Goal: Find specific page/section: Find specific page/section

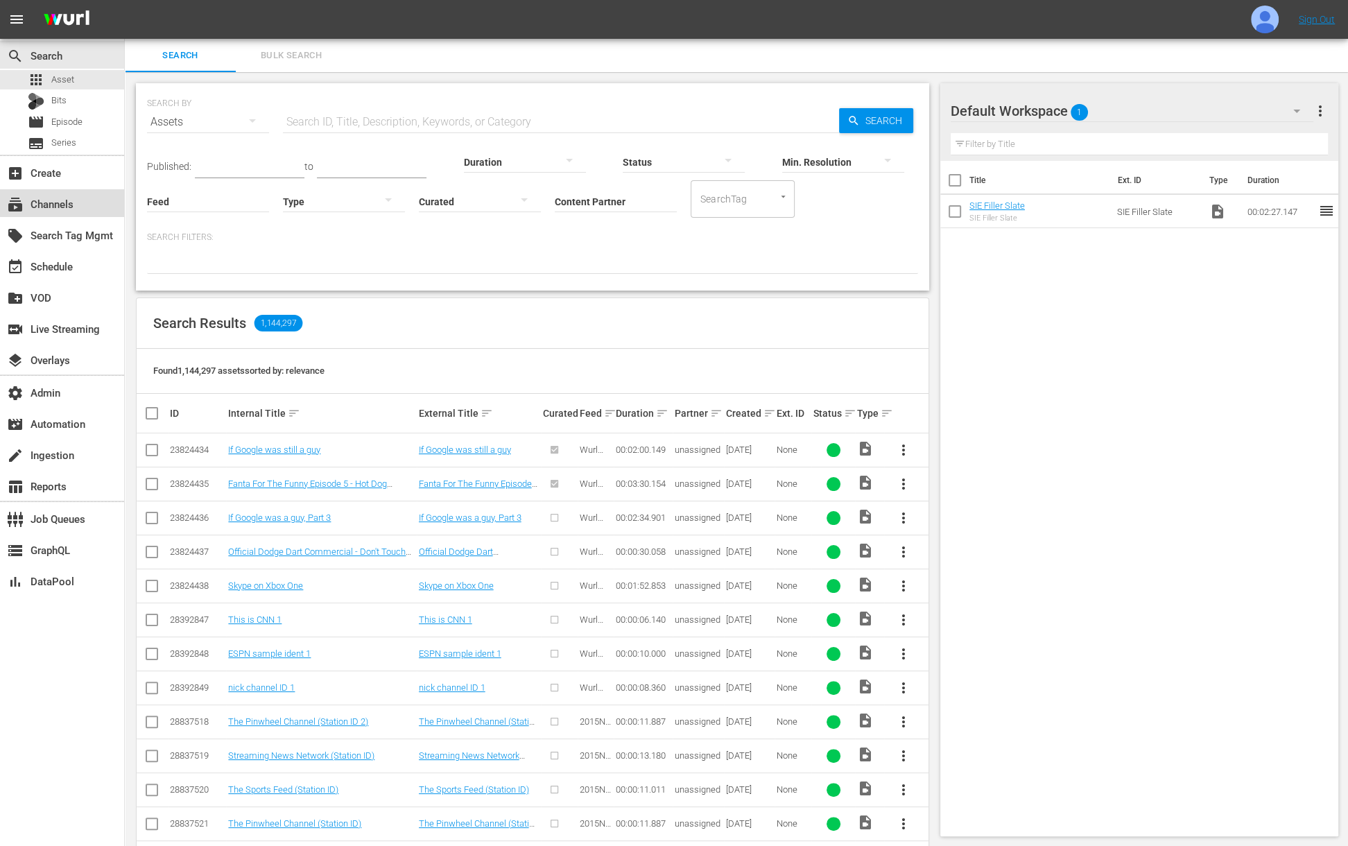
click at [61, 202] on div "subscriptions Channels" at bounding box center [39, 202] width 78 height 12
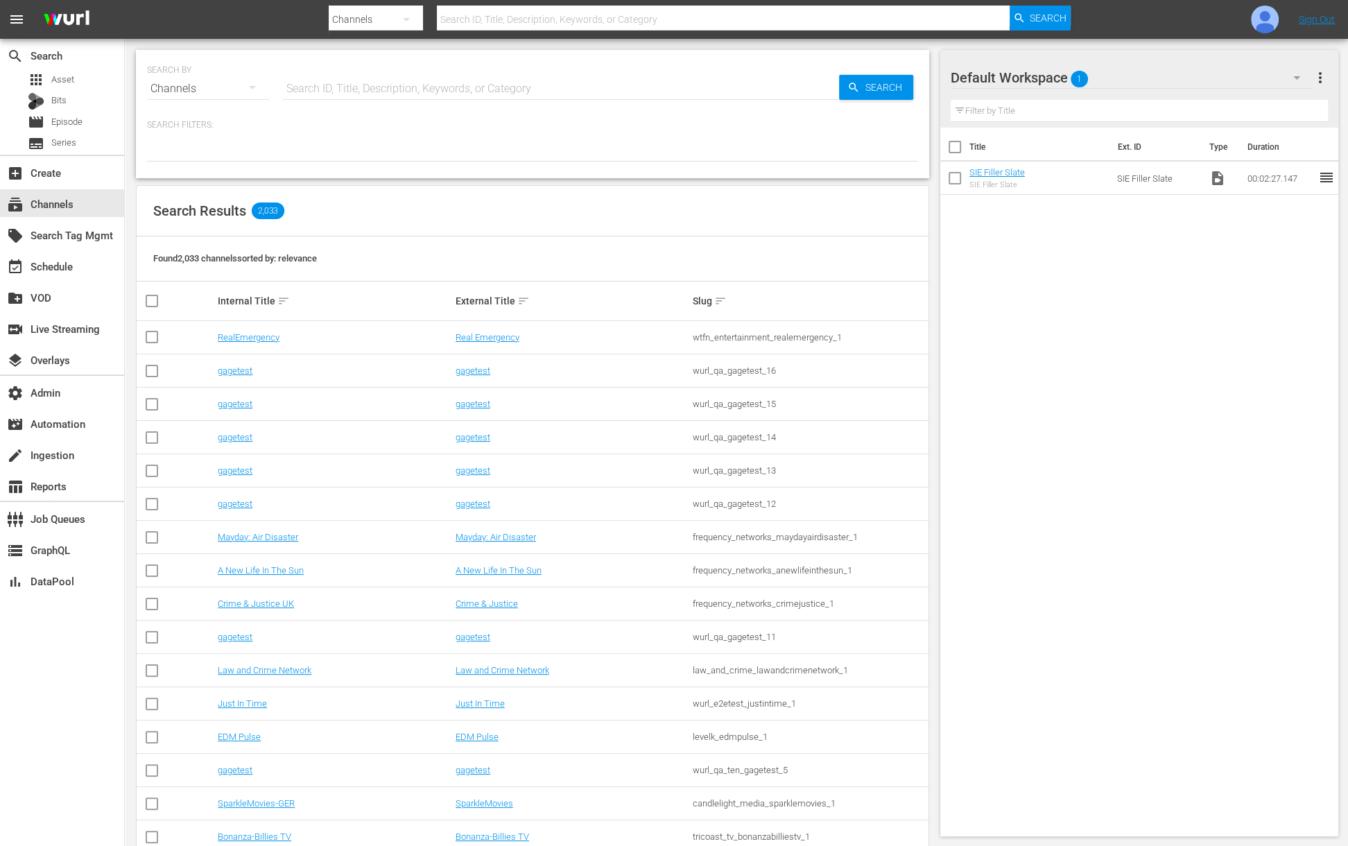
click at [373, 95] on input "text" at bounding box center [561, 88] width 556 height 33
type input "demo chann"
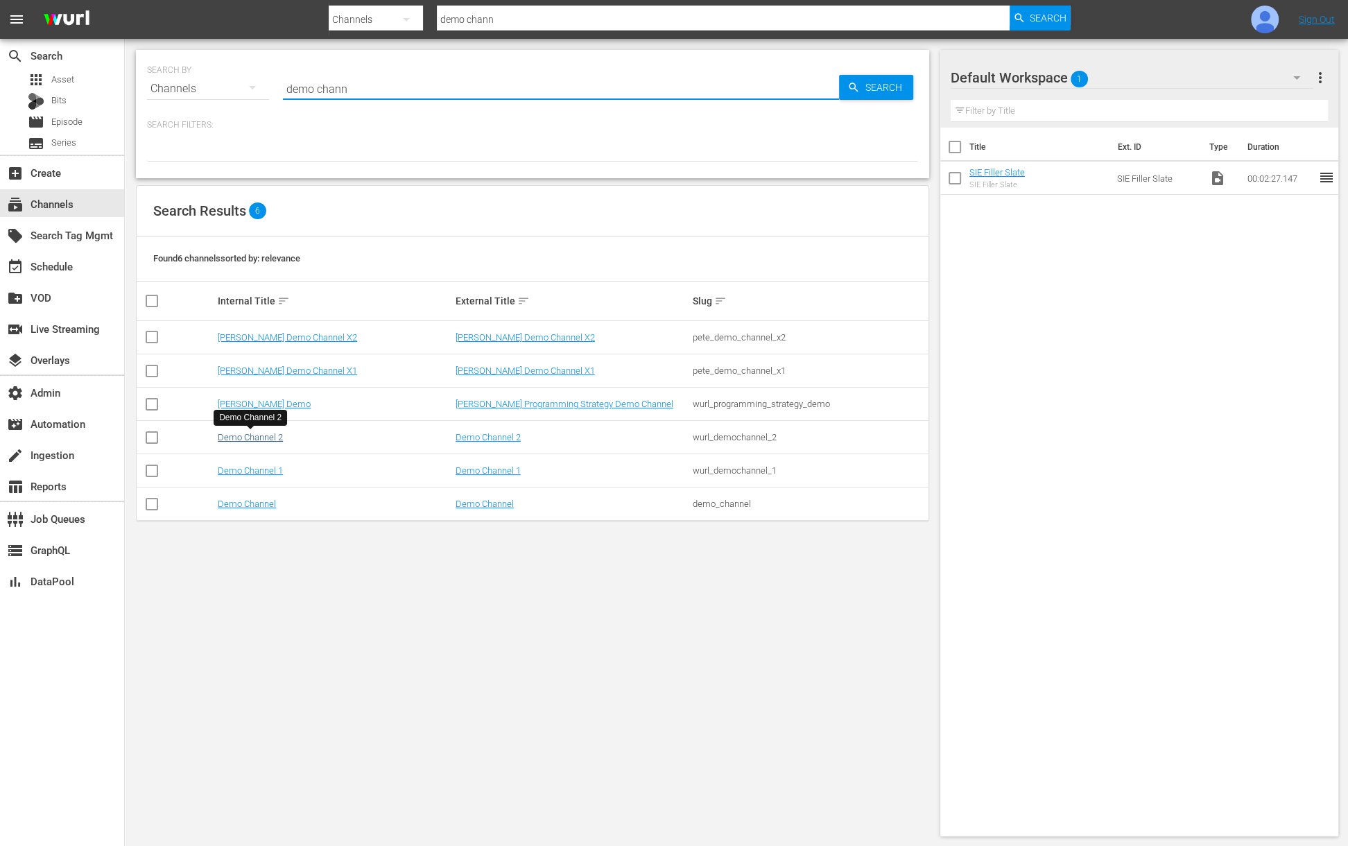
type input "demo chann"
click at [254, 439] on link "Demo Channel 2" at bounding box center [250, 437] width 65 height 10
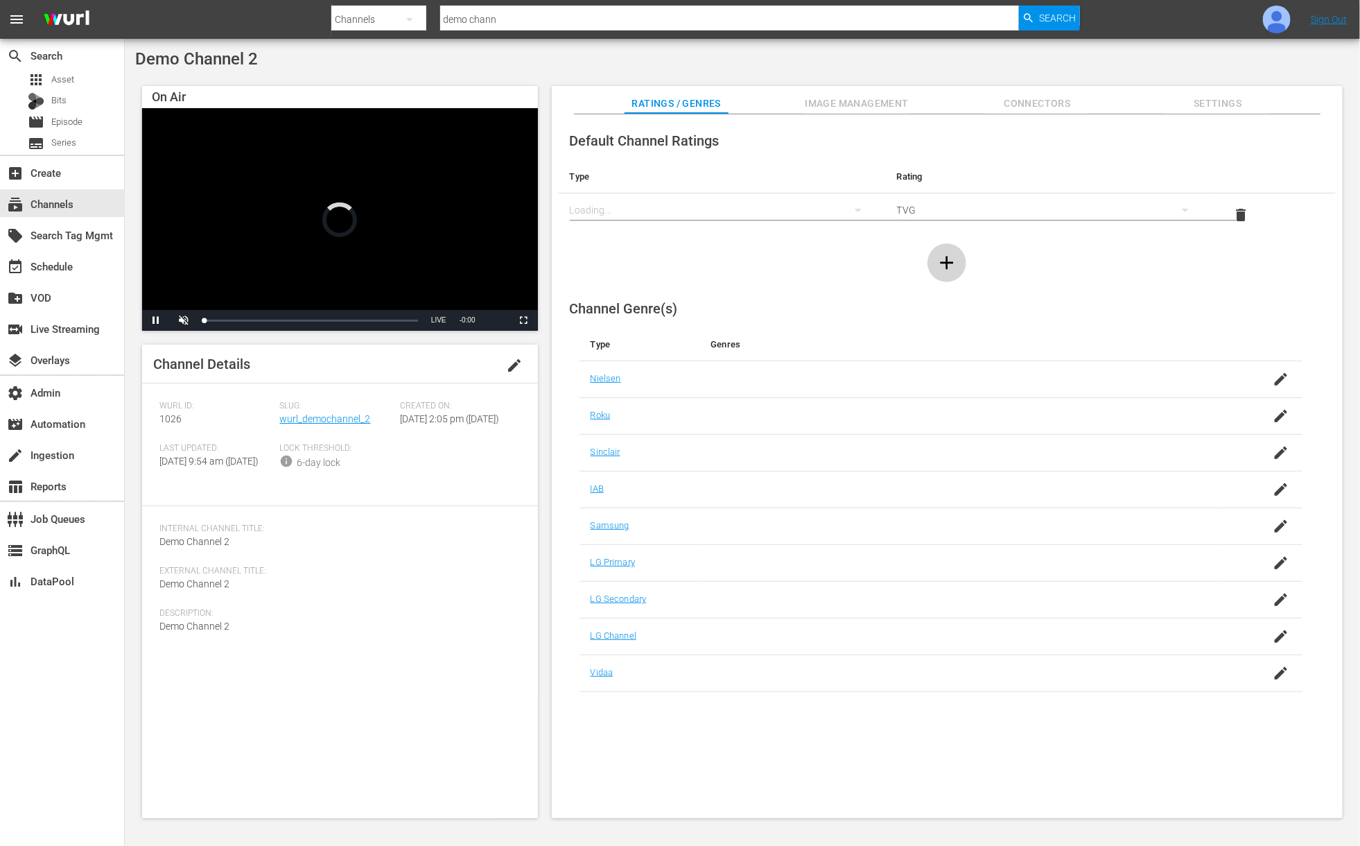
click at [951, 258] on icon "button" at bounding box center [947, 263] width 22 height 22
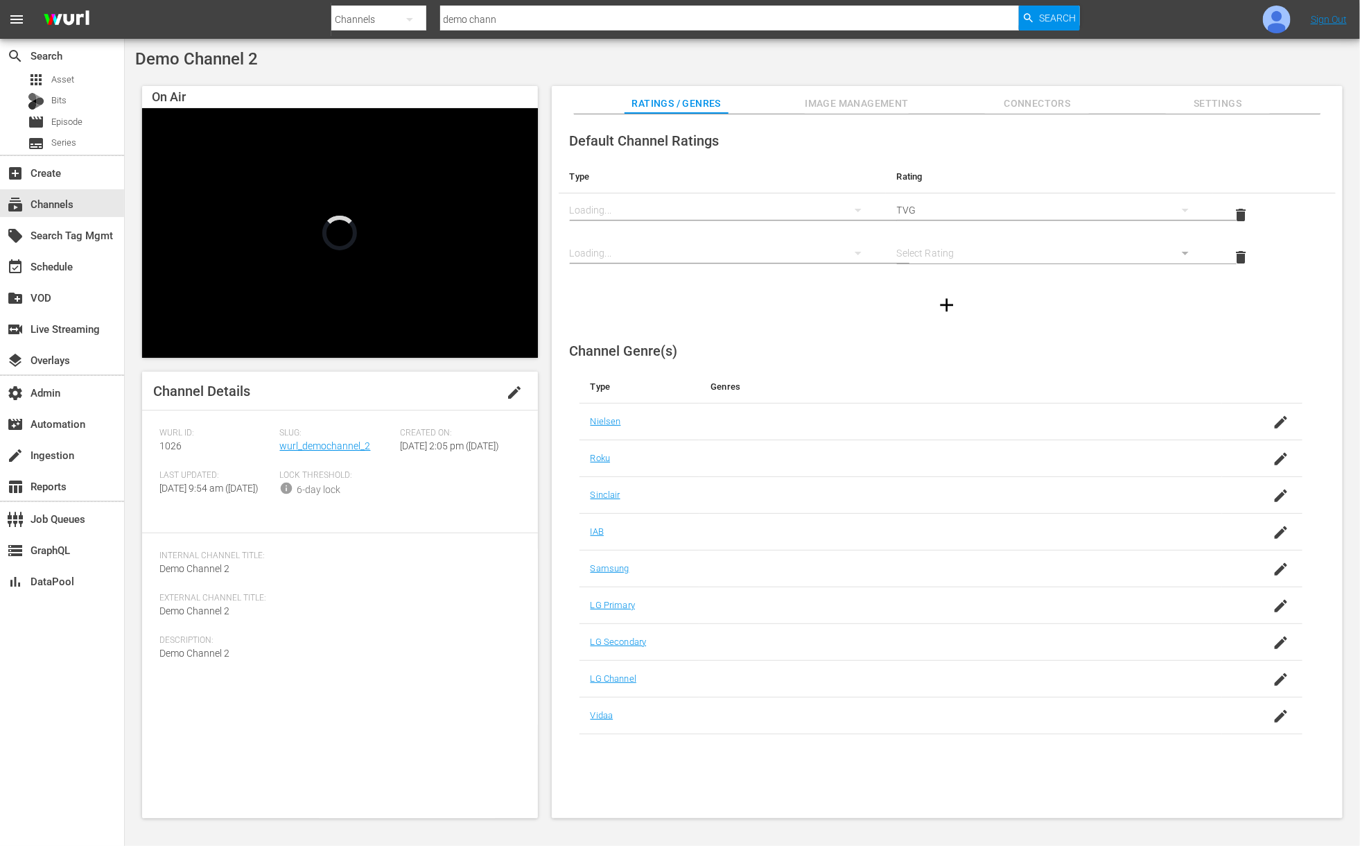
click at [854, 252] on icon "simple table" at bounding box center [858, 253] width 17 height 17
click at [935, 209] on div at bounding box center [680, 423] width 1360 height 846
click at [768, 258] on div "simple table" at bounding box center [722, 253] width 305 height 39
click at [850, 210] on div at bounding box center [680, 423] width 1360 height 846
click at [1297, 17] on nav "menu Search By Channels Search ID, Title, Description, Keywords, or Category de…" at bounding box center [680, 19] width 1360 height 39
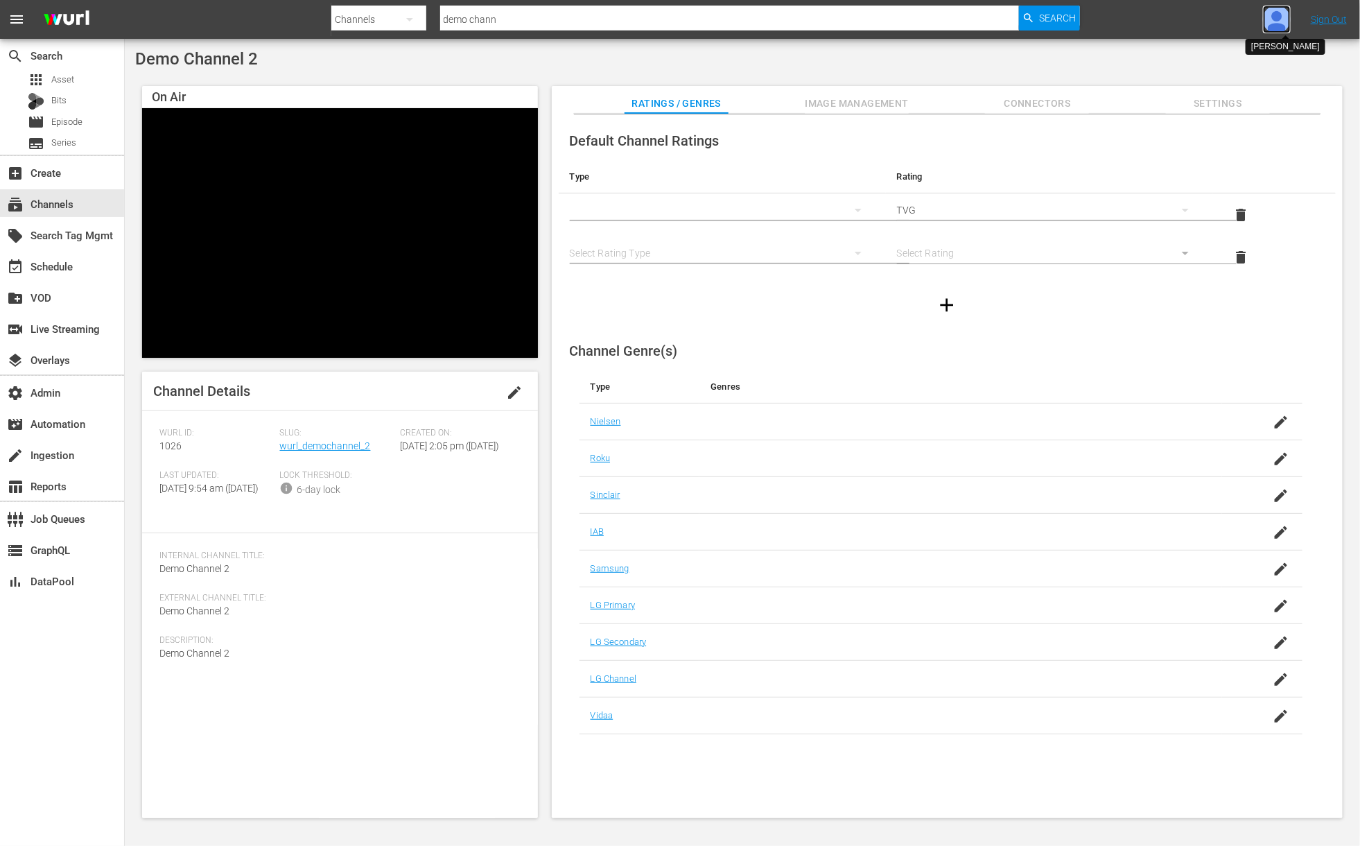
click at [1272, 23] on img at bounding box center [1277, 20] width 28 height 28
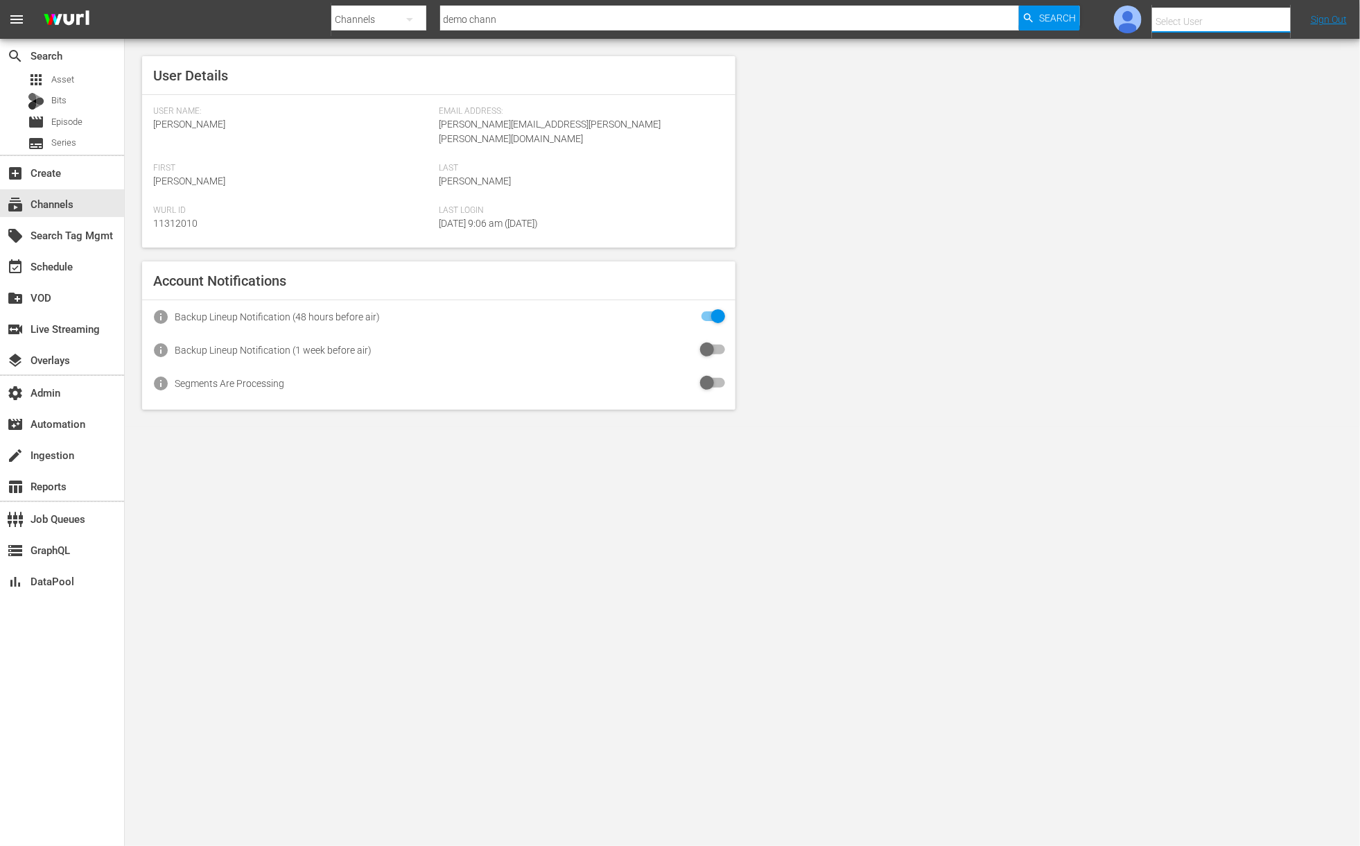
click at [1272, 23] on input "text" at bounding box center [1240, 21] width 177 height 33
click at [1265, 88] on div "Amalia1 Garcia1 <amalia.garcia+testing1@wurl.com>" at bounding box center [1198, 92] width 216 height 33
type input "Amalia1 Garcia1 (11312213)"
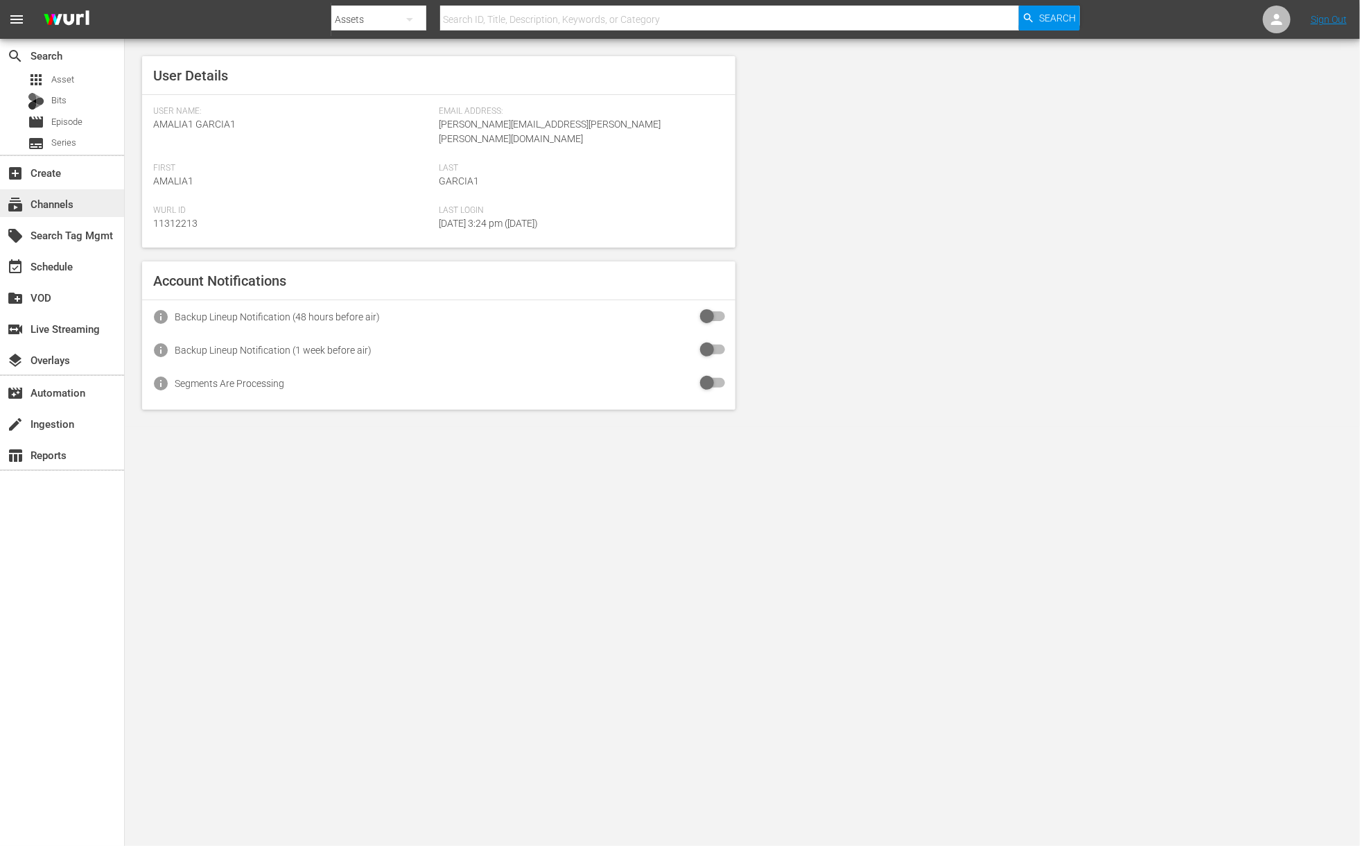
click at [65, 208] on div "subscriptions Channels" at bounding box center [39, 202] width 78 height 12
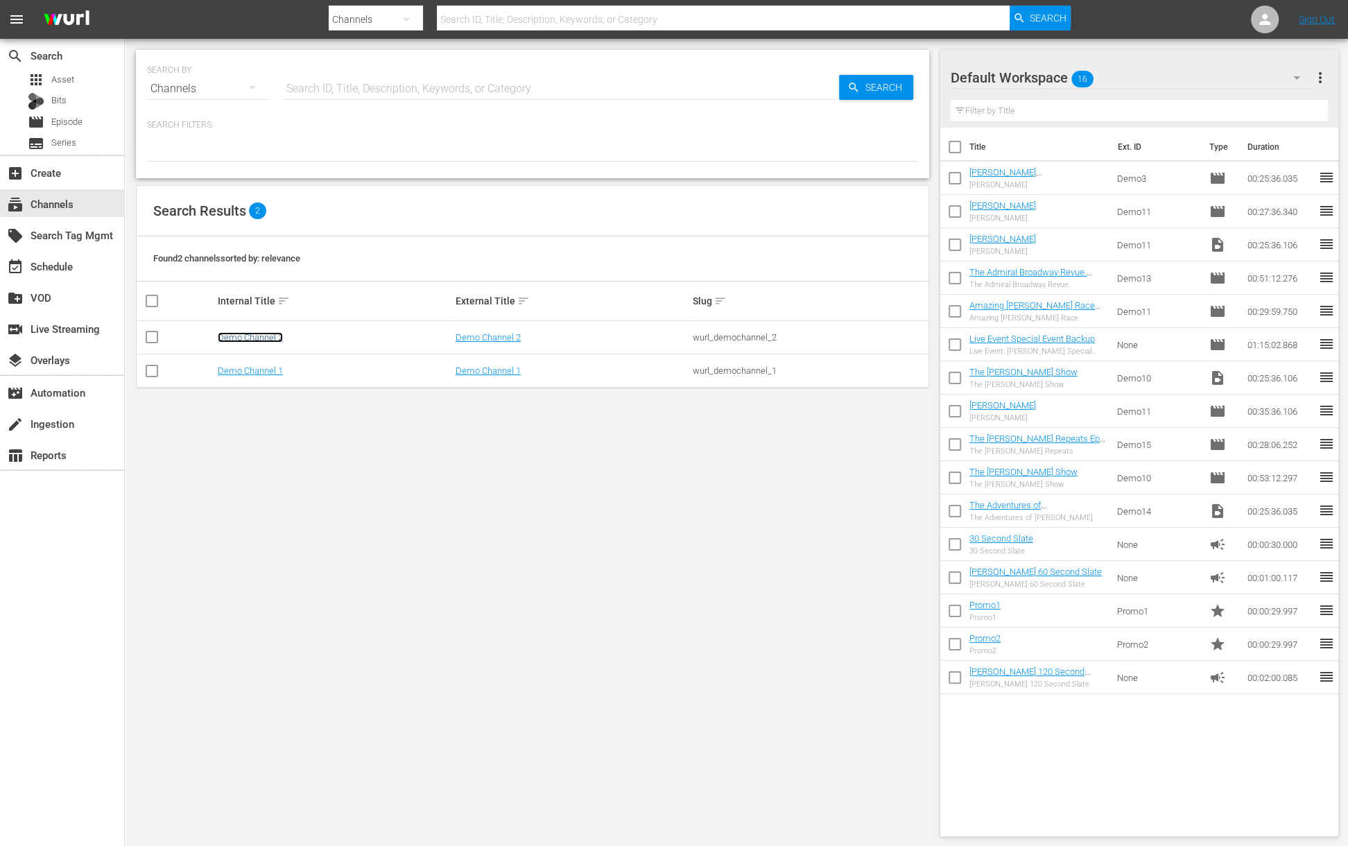
click at [254, 337] on link "Demo Channel 2" at bounding box center [250, 337] width 65 height 10
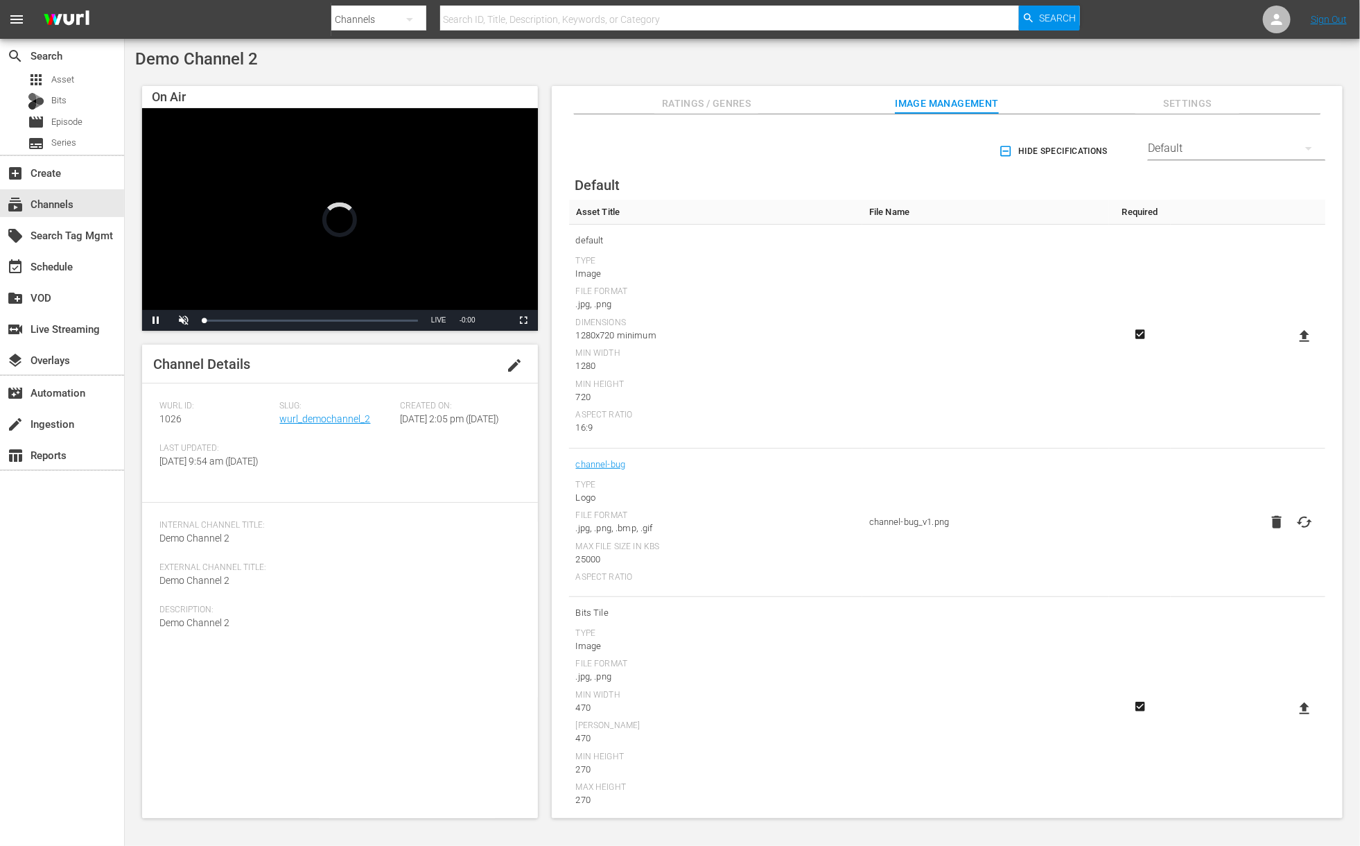
click at [708, 108] on span "Ratings / Genres" at bounding box center [707, 103] width 104 height 17
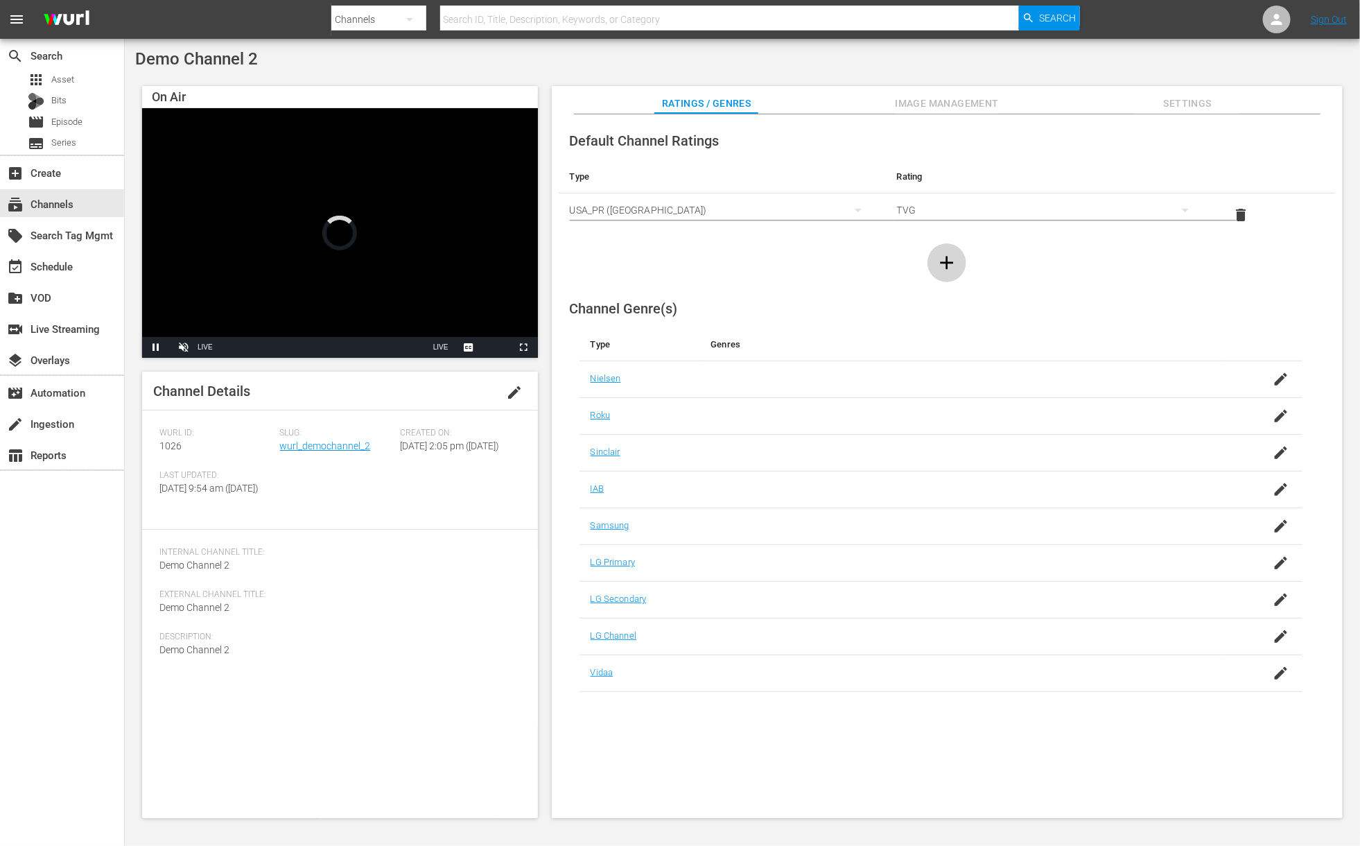
click at [944, 256] on icon "button" at bounding box center [947, 263] width 22 height 22
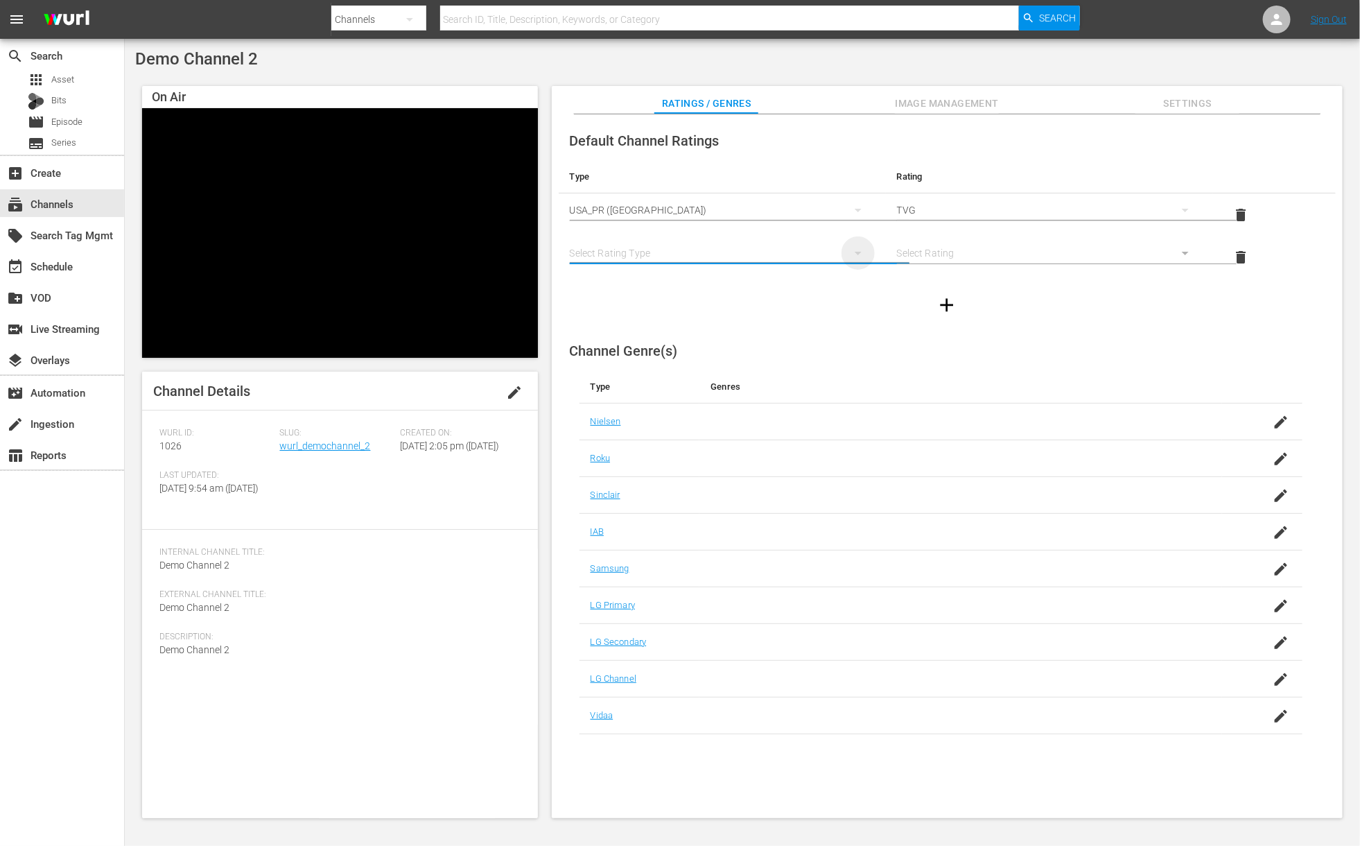
click at [856, 254] on icon "simple table" at bounding box center [858, 253] width 17 height 17
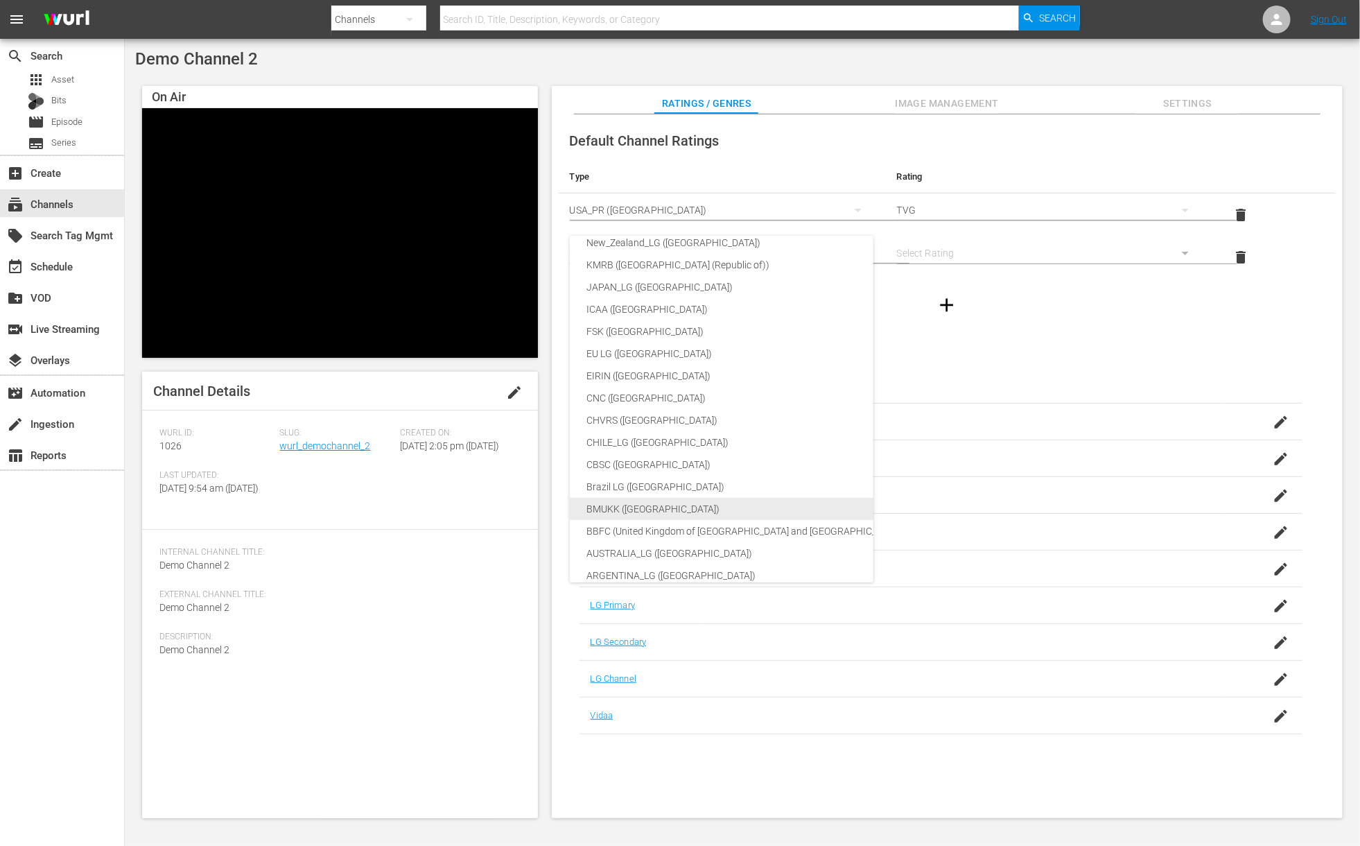
scroll to position [208, 0]
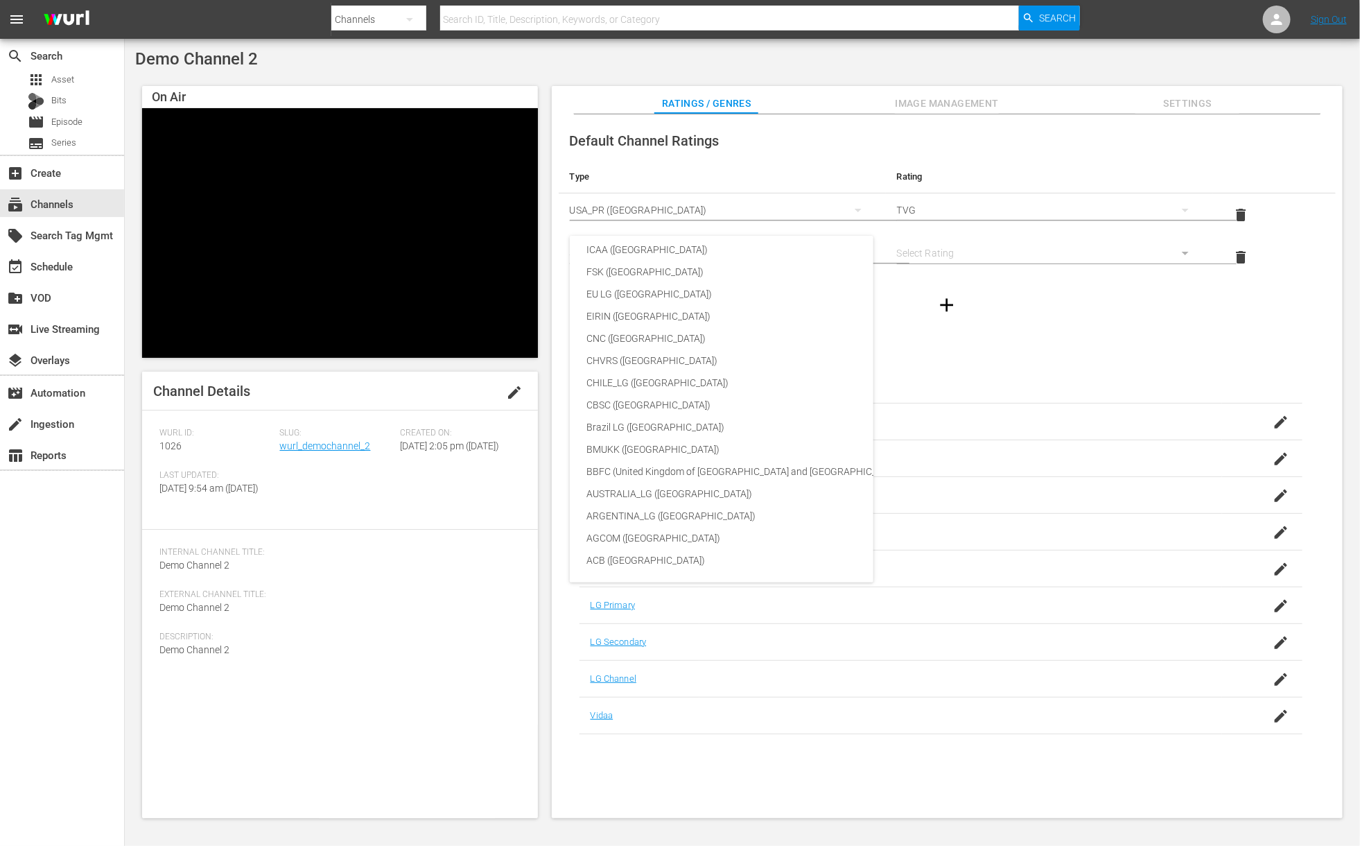
click at [1040, 368] on div "SNJ (Brazil) SAMSUNG_NZ (New Zealand) SAMSUNG (Korea (Republic of)) Régie du ci…" at bounding box center [680, 423] width 1360 height 846
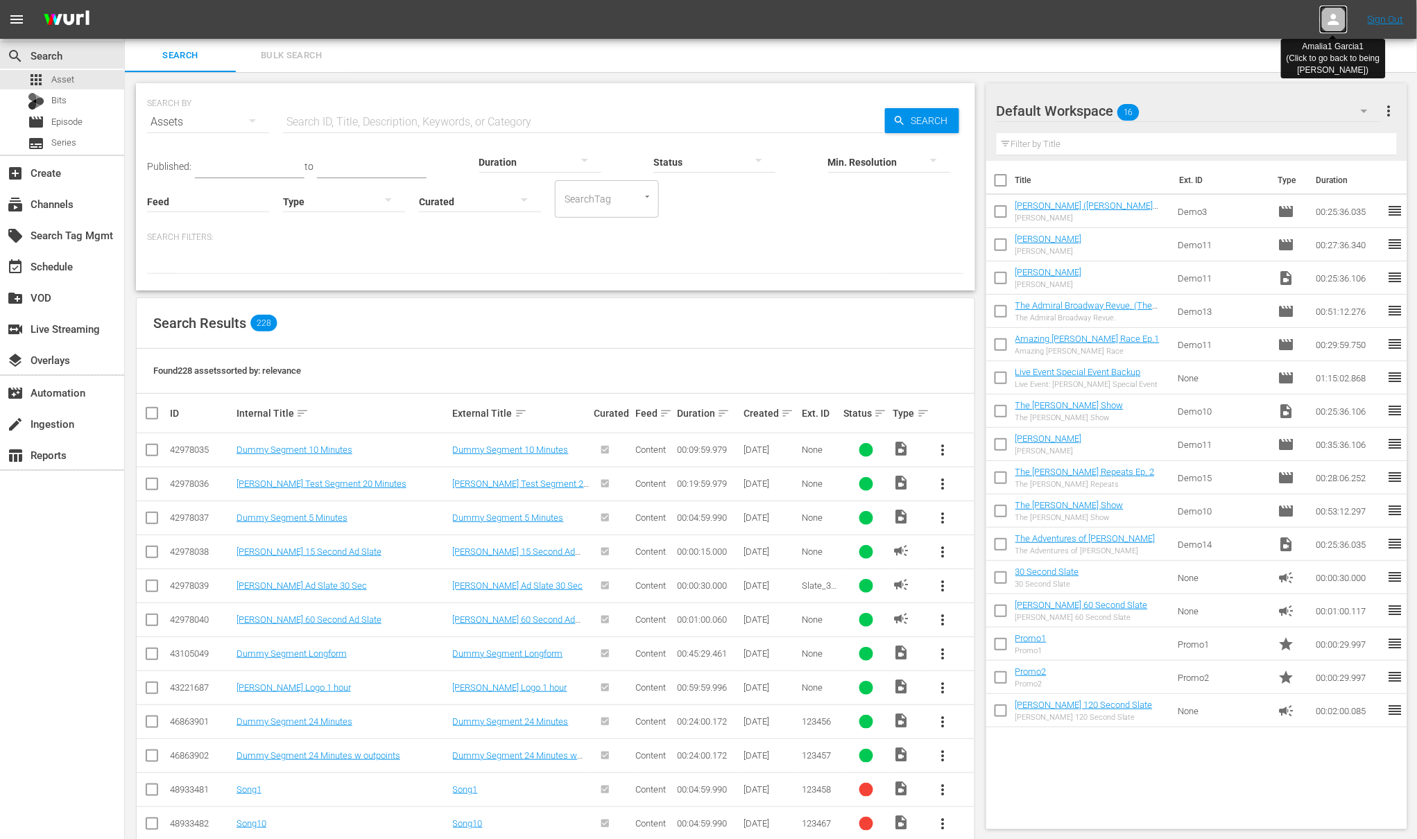
click at [1335, 21] on icon at bounding box center [1333, 19] width 11 height 11
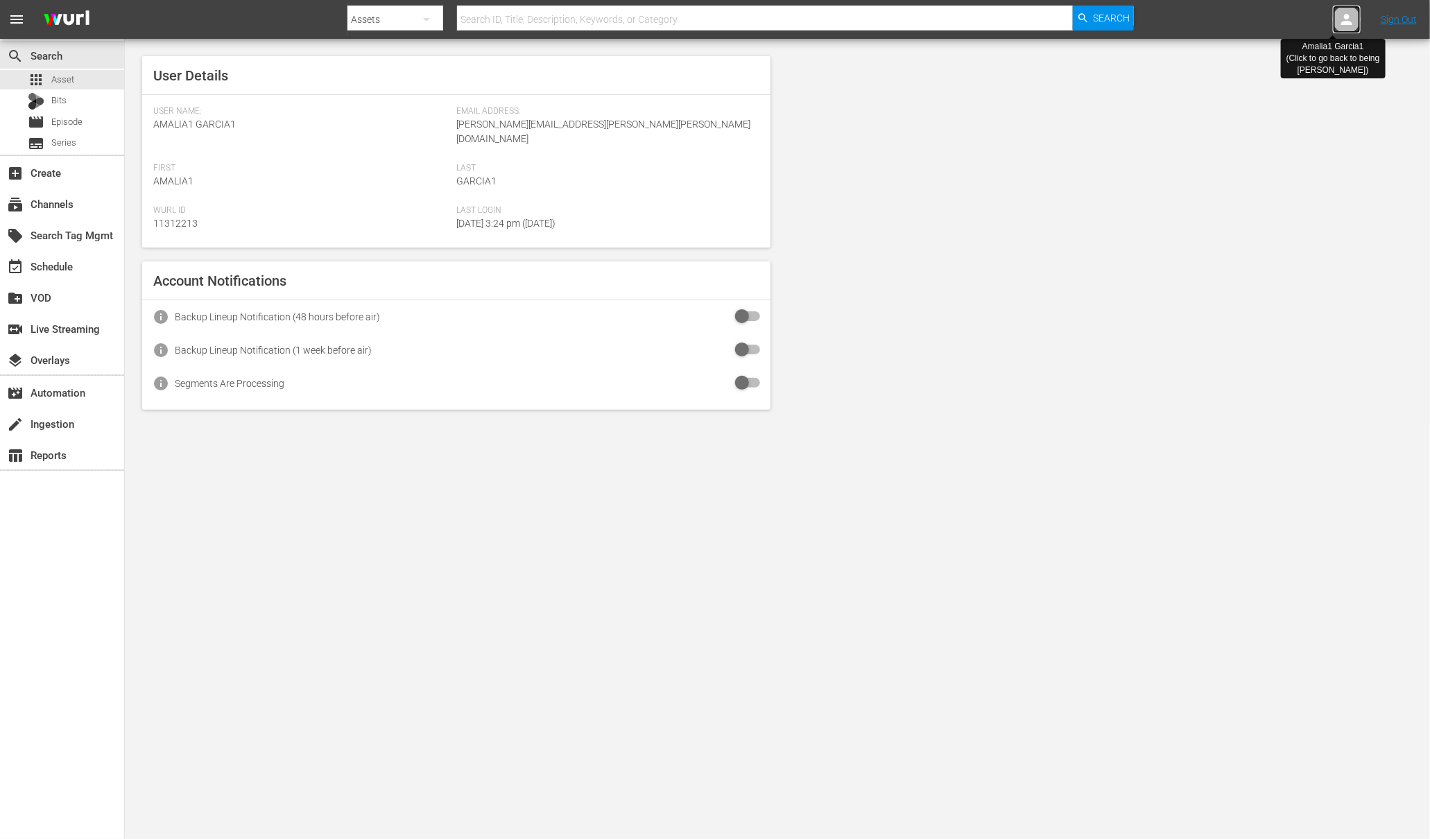
click at [1342, 20] on icon at bounding box center [1346, 19] width 17 height 17
